Goal: Information Seeking & Learning: Compare options

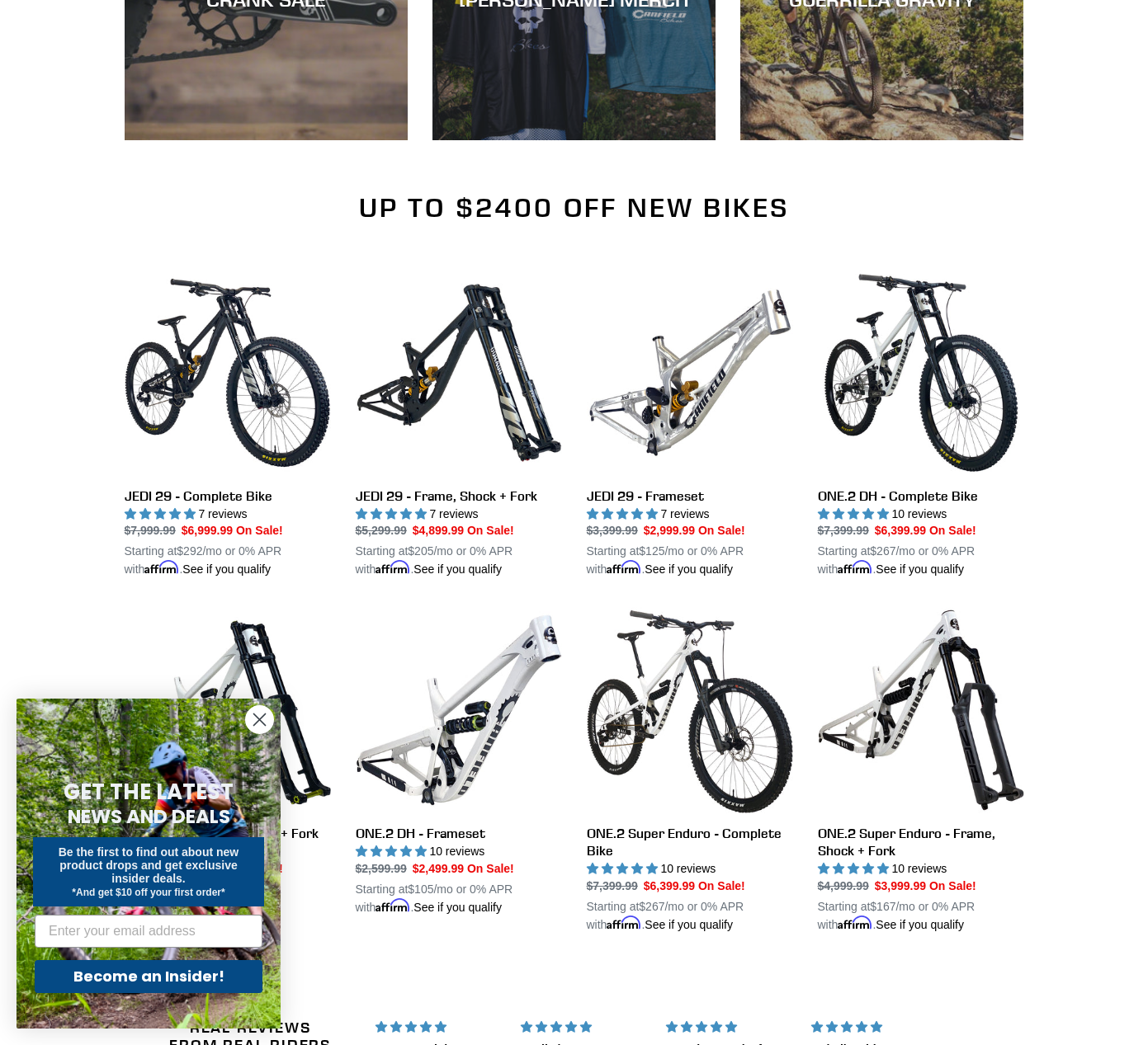
scroll to position [1485, 0]
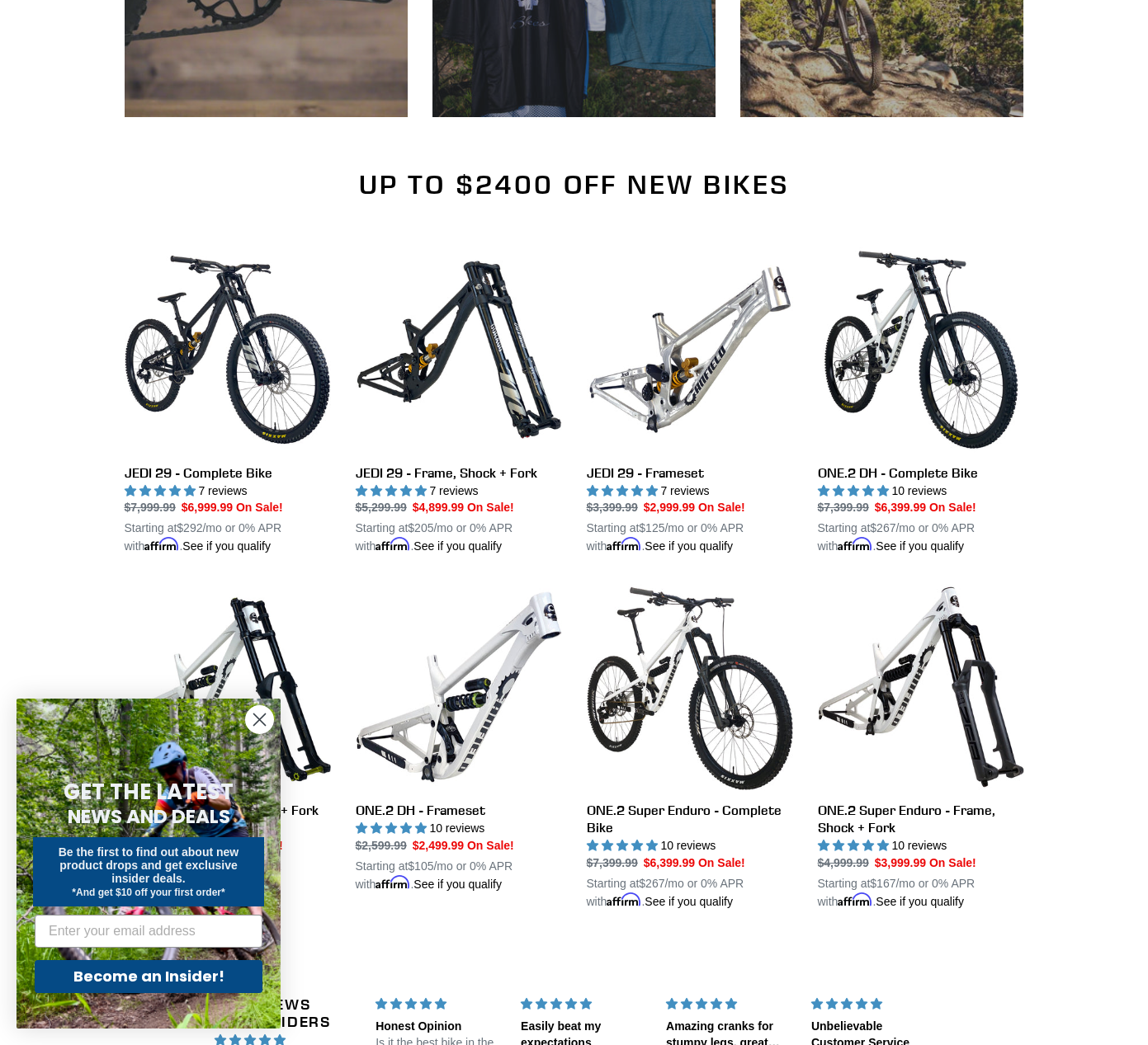
click at [250, 718] on circle "Close dialog" at bounding box center [259, 719] width 27 height 27
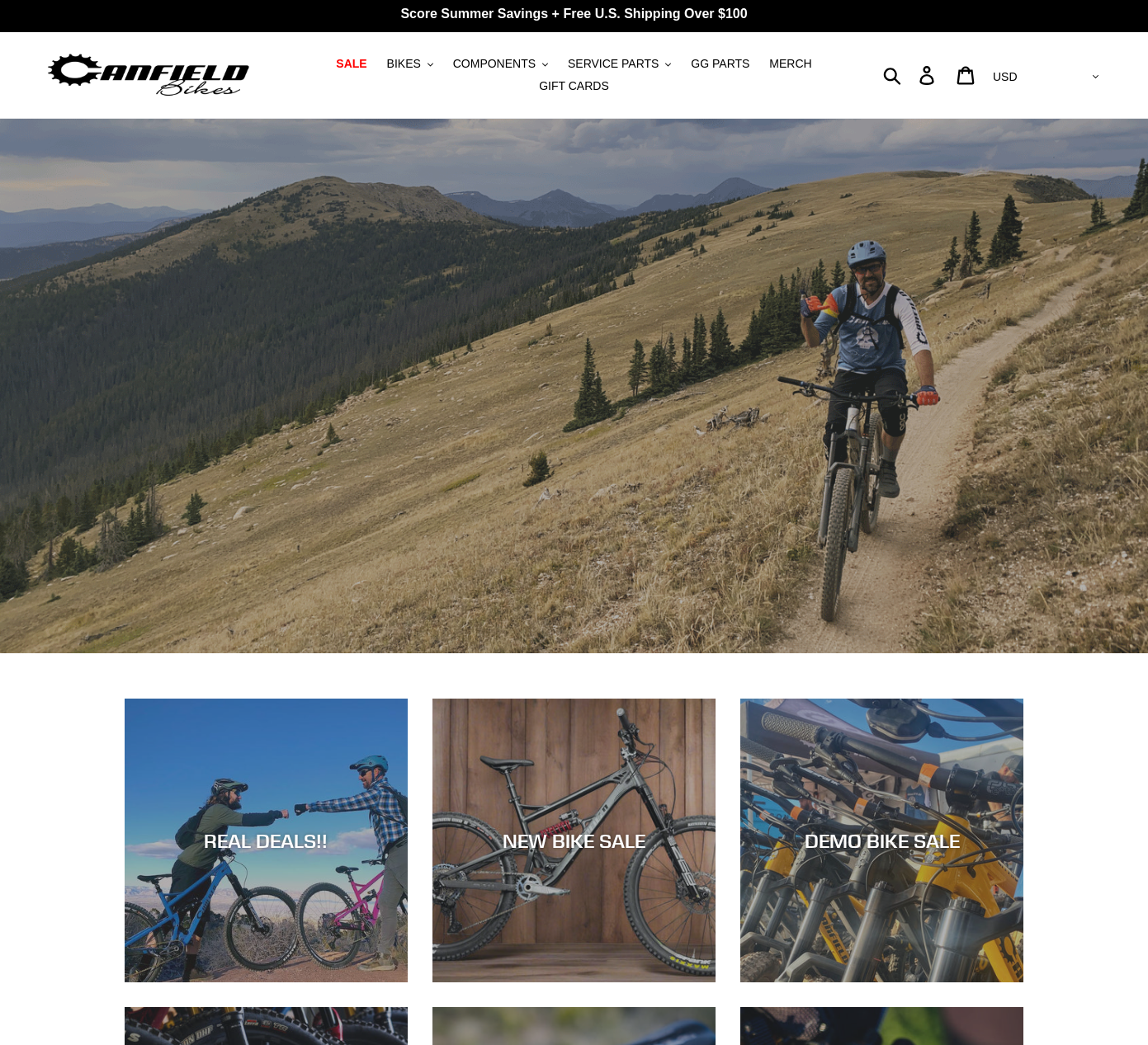
scroll to position [0, 0]
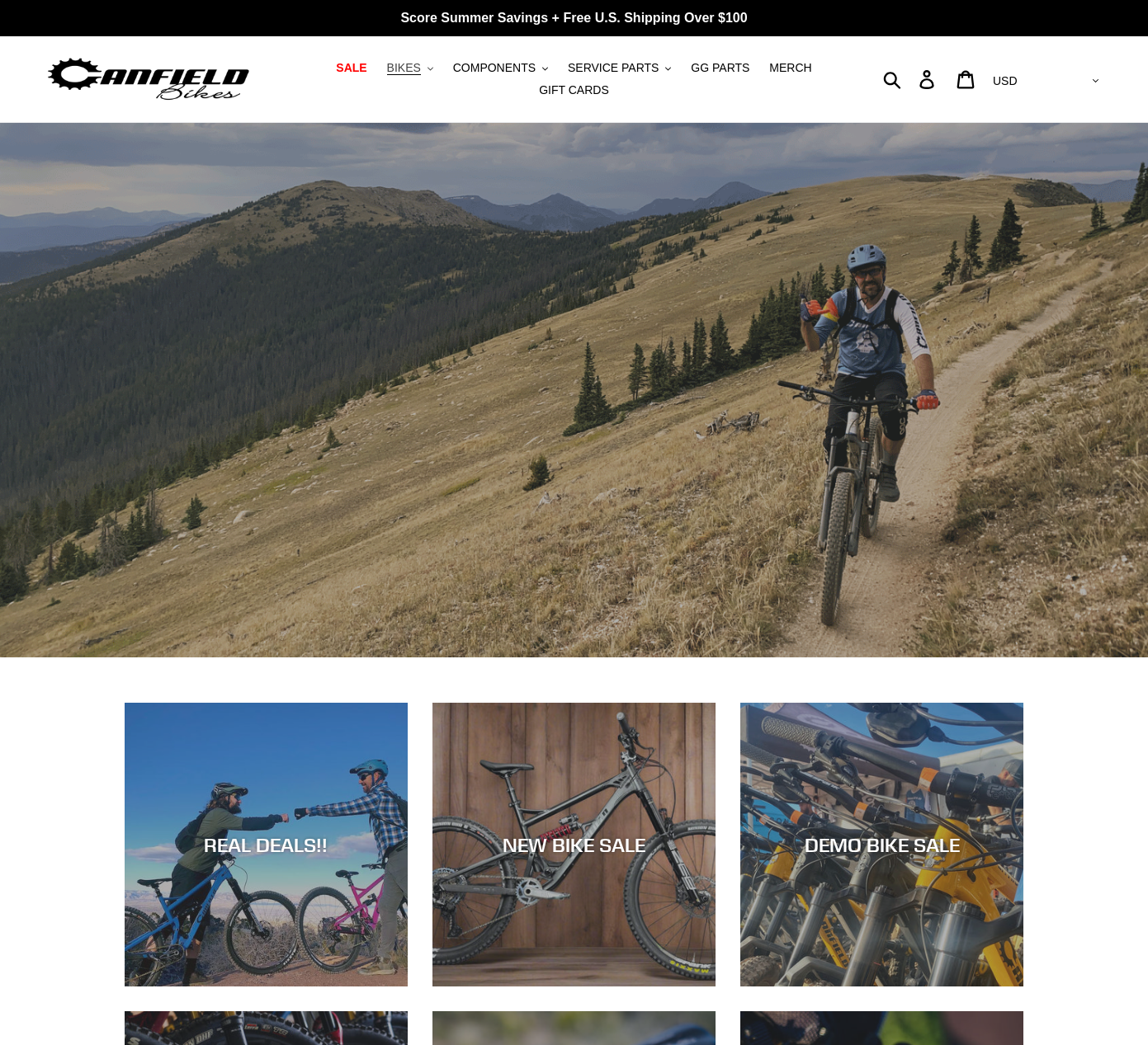
click at [421, 69] on span "BIKES" at bounding box center [404, 68] width 34 height 14
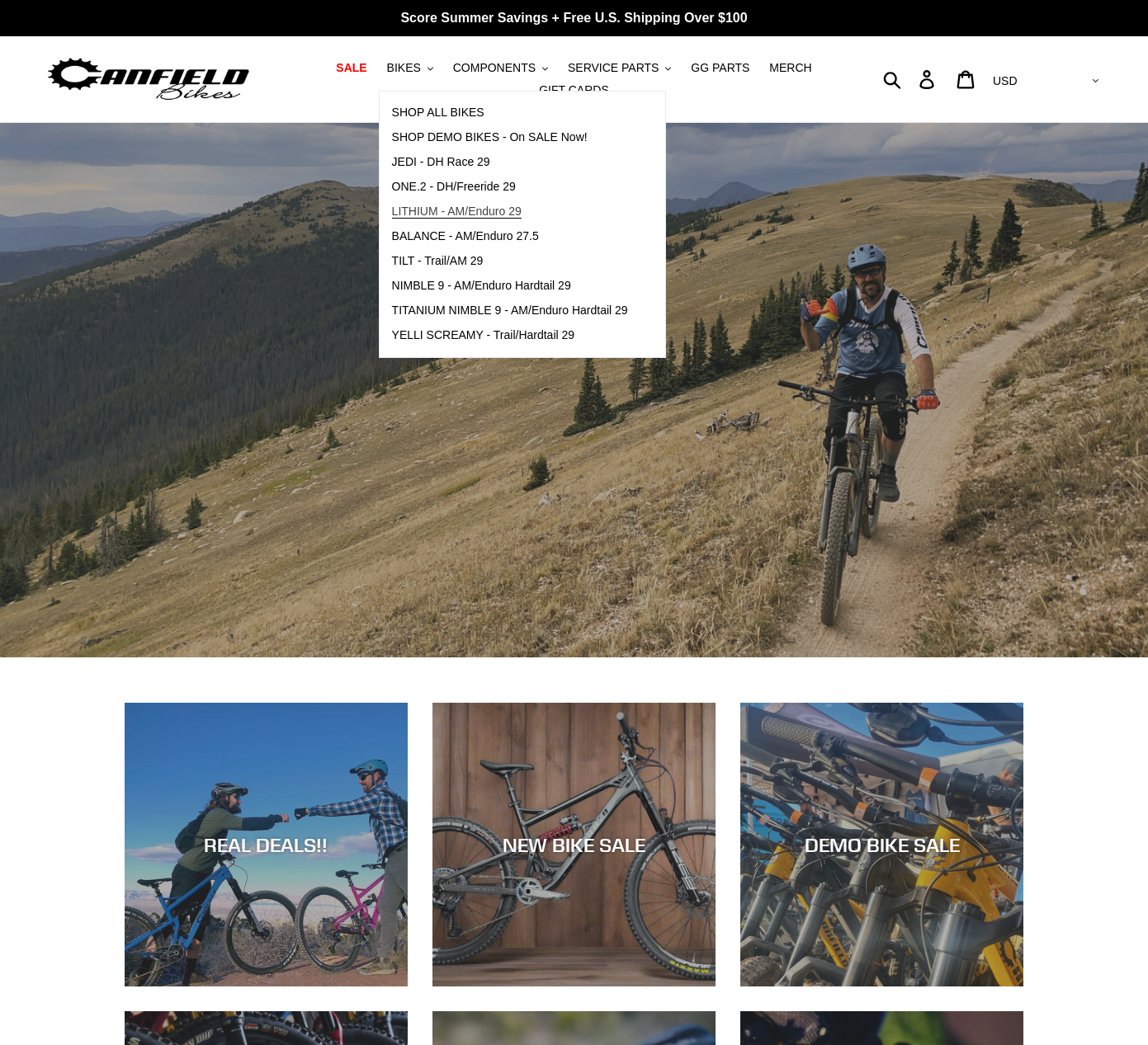
click at [487, 210] on span "LITHIUM - AM/Enduro 29" at bounding box center [457, 211] width 130 height 14
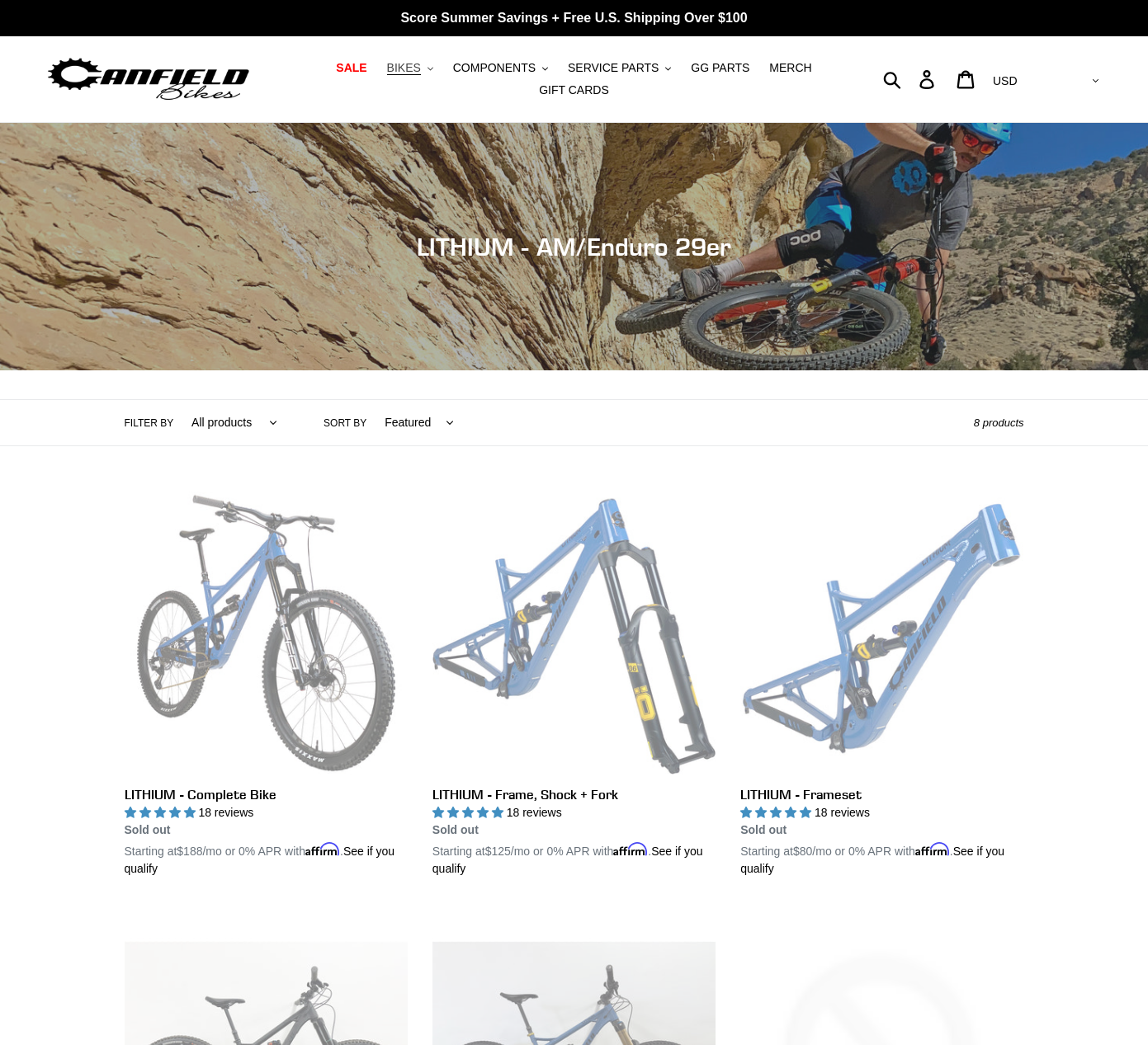
click at [421, 69] on span "BIKES" at bounding box center [404, 68] width 34 height 14
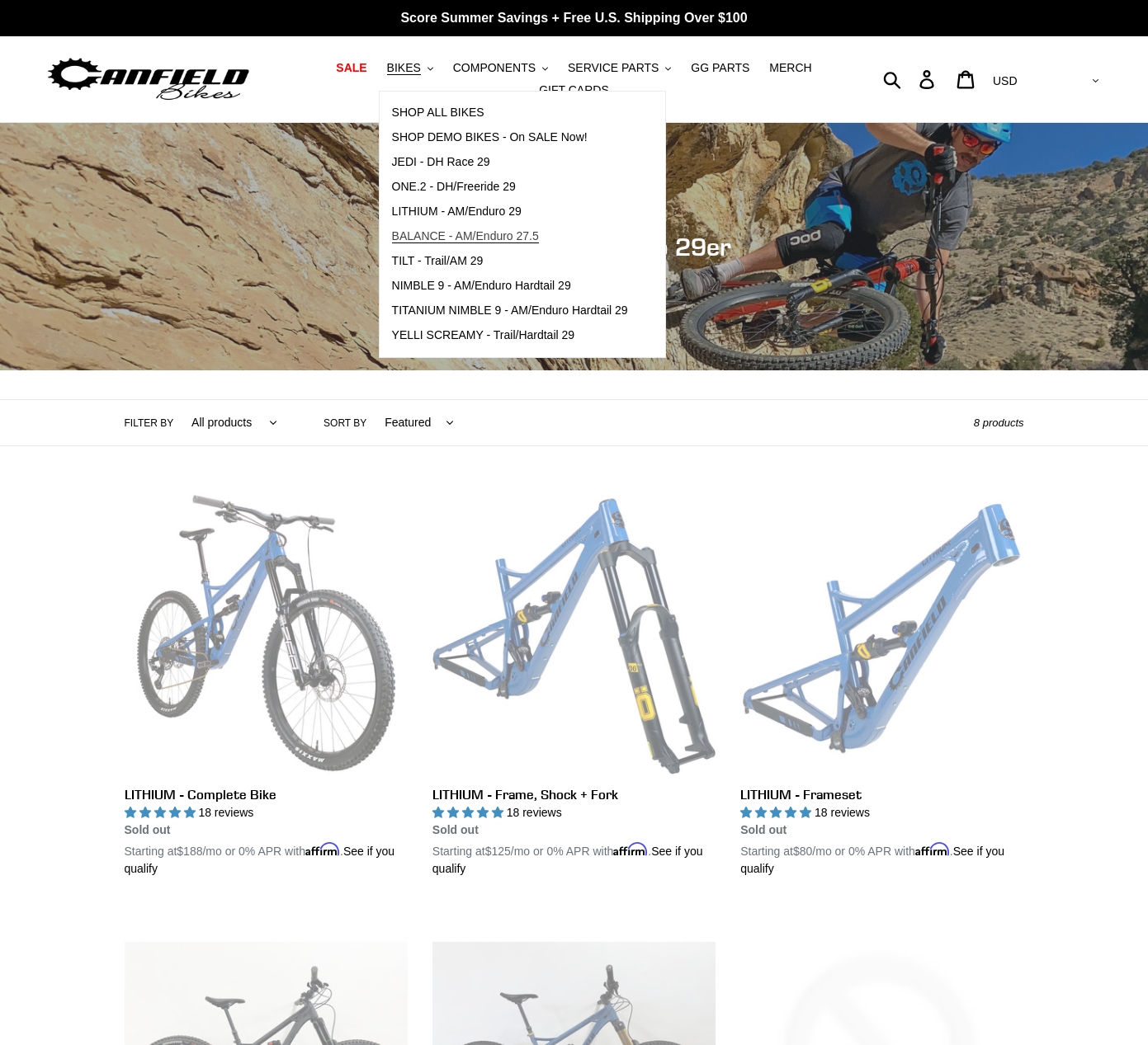
click at [472, 236] on span "BALANCE - AM/Enduro 27.5" at bounding box center [465, 236] width 147 height 14
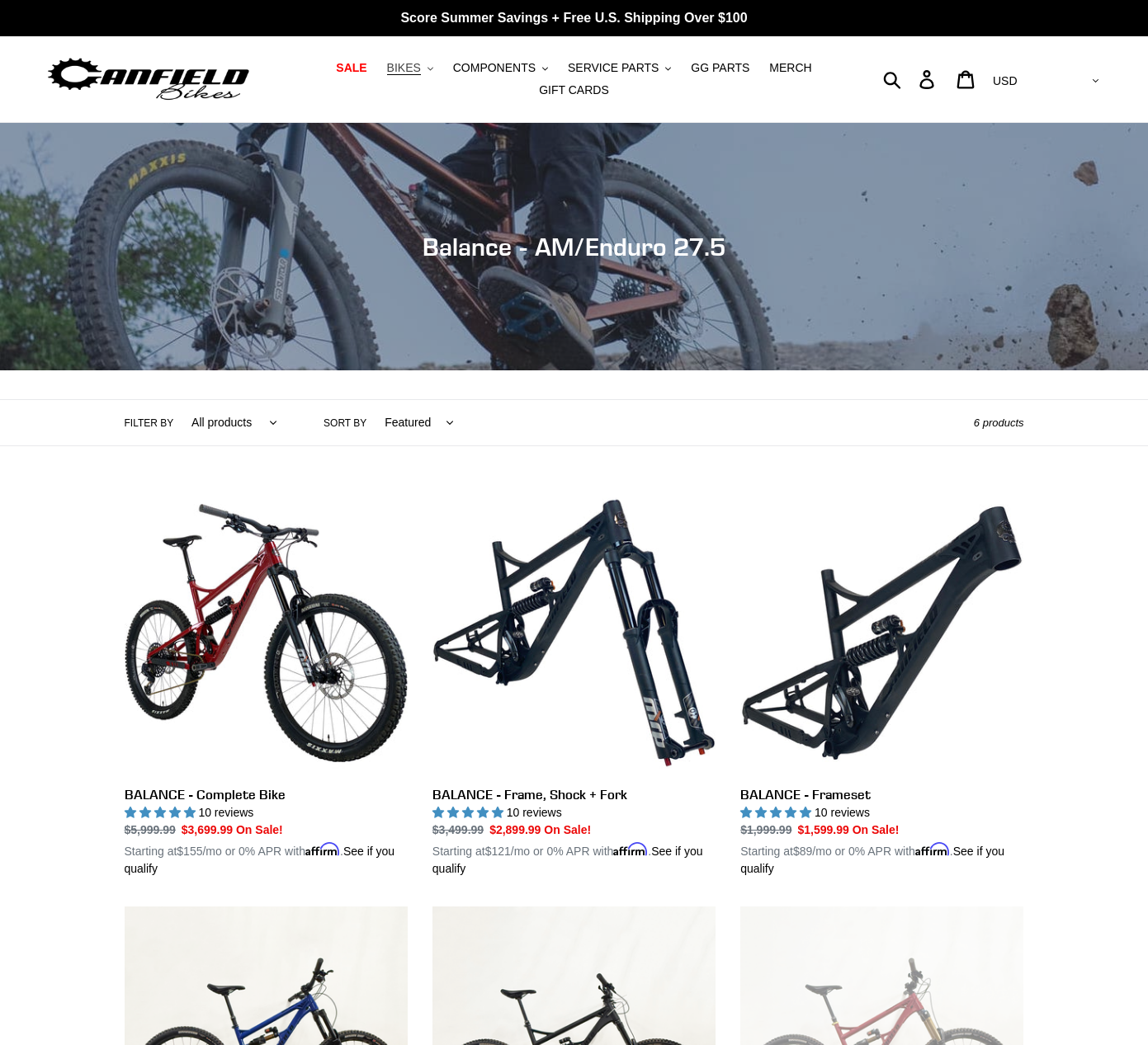
click at [433, 68] on icon ".cls-1{fill:#231f20}" at bounding box center [430, 68] width 6 height 6
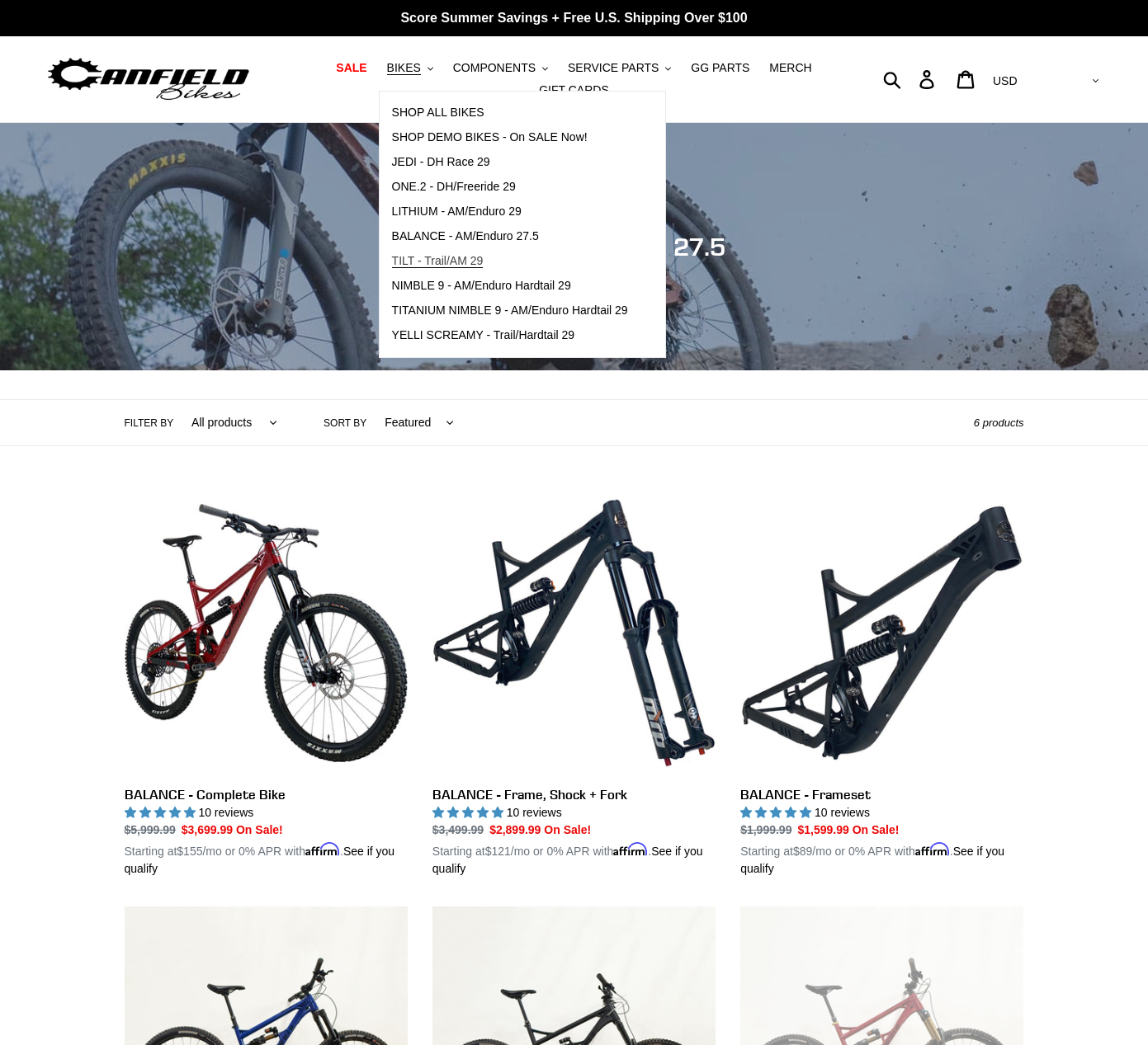
click at [460, 257] on span "TILT - Trail/AM 29" at bounding box center [438, 261] width 92 height 14
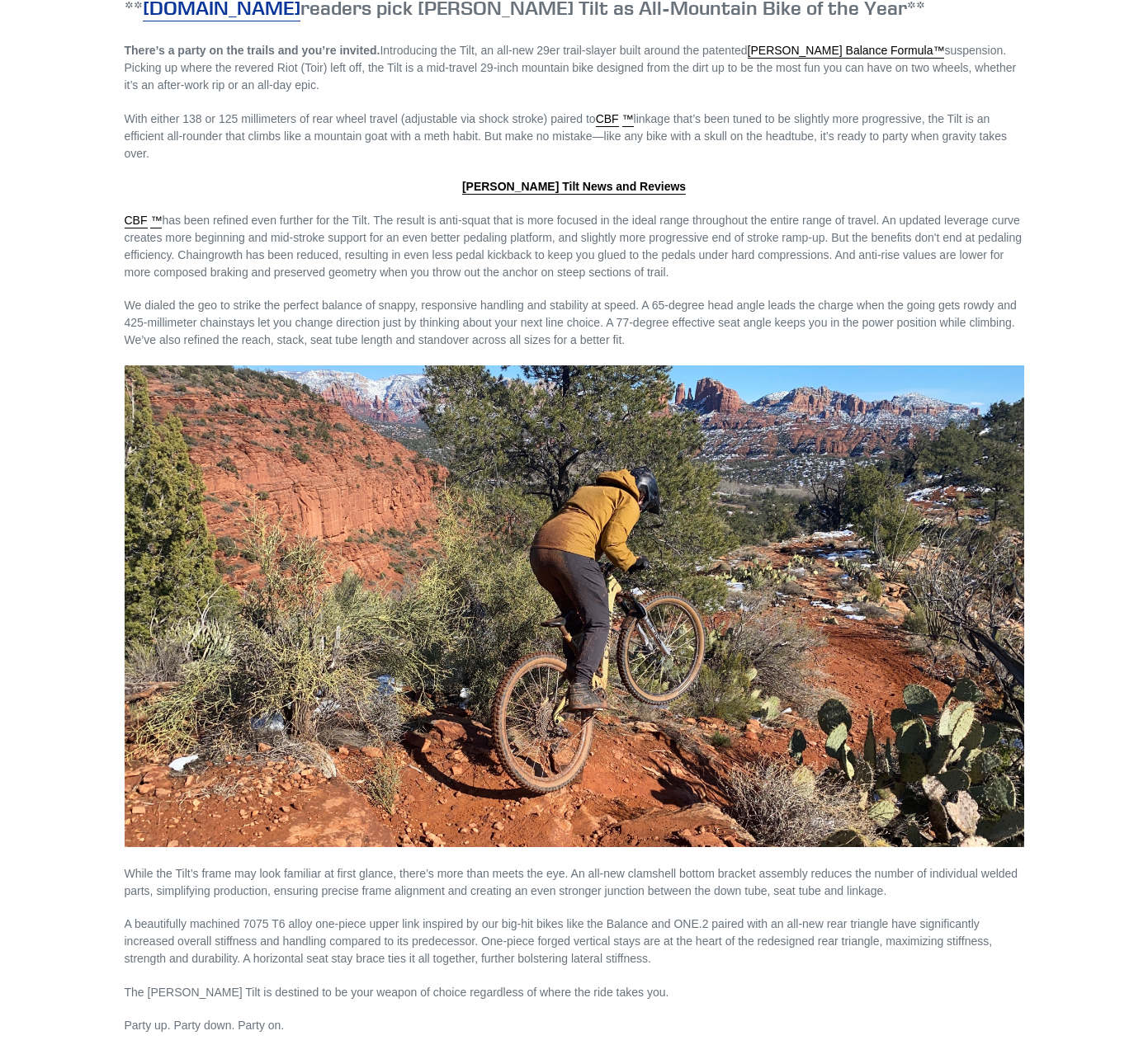
scroll to position [1836, 0]
